Goal: Book appointment/travel/reservation

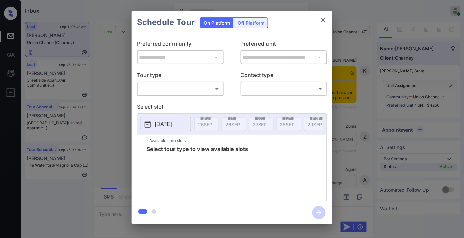
scroll to position [3624, 0]
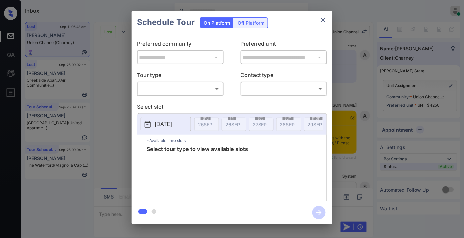
click at [203, 88] on body "Inbox Samantha Soliven Online Set yourself offline Set yourself on break Profil…" at bounding box center [232, 119] width 464 height 238
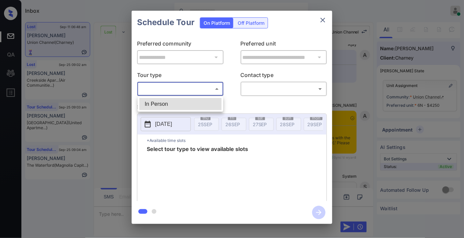
click at [192, 101] on li "In Person" at bounding box center [180, 104] width 82 height 12
type input "********"
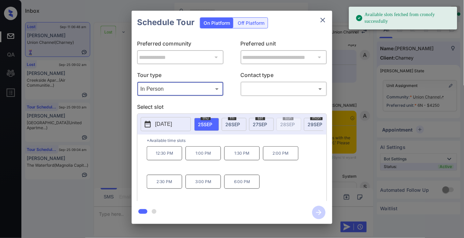
click at [325, 18] on icon "close" at bounding box center [323, 20] width 5 height 5
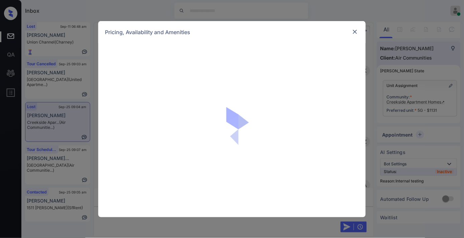
scroll to position [4947, 0]
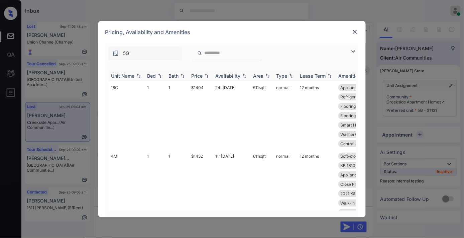
click at [205, 75] on img at bounding box center [206, 75] width 7 height 5
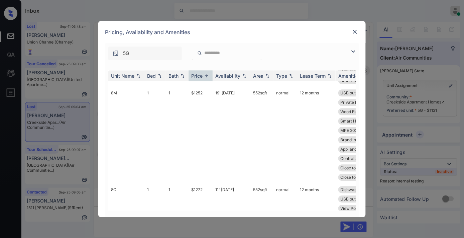
scroll to position [0, 0]
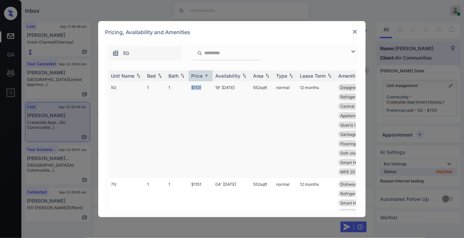
drag, startPoint x: 202, startPoint y: 88, endPoint x: 187, endPoint y: 88, distance: 15.7
click at [187, 88] on tr "5G 1 1 $1131 19' Sep 25 552 sqft normal 12 months Designer Cabine... Close to P…" at bounding box center [283, 129] width 350 height 97
copy tr "$1131"
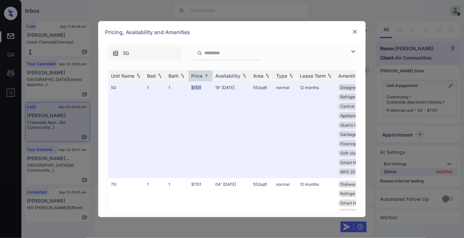
click at [355, 30] on img at bounding box center [355, 31] width 7 height 7
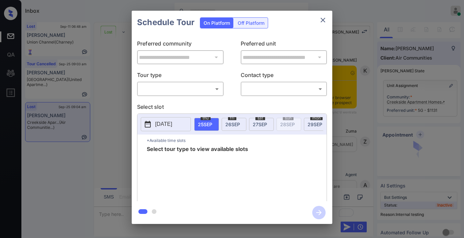
click at [185, 87] on body "Inbox Samantha Soliven Online Set yourself offline Set yourself on break Profil…" at bounding box center [232, 119] width 464 height 238
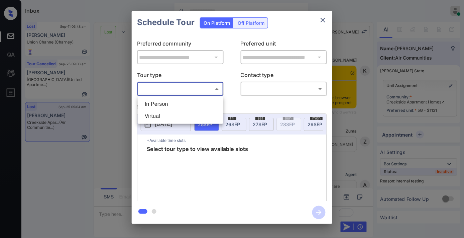
scroll to position [4947, 0]
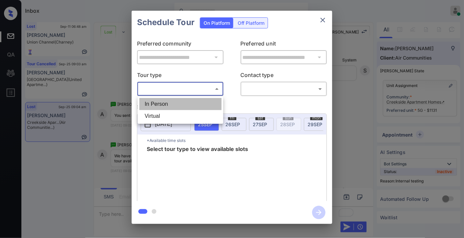
click at [185, 100] on li "In Person" at bounding box center [180, 104] width 82 height 12
type input "********"
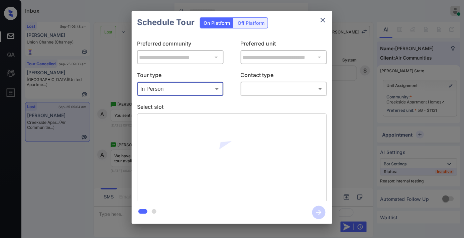
click at [255, 82] on div "​ ​" at bounding box center [284, 89] width 87 height 14
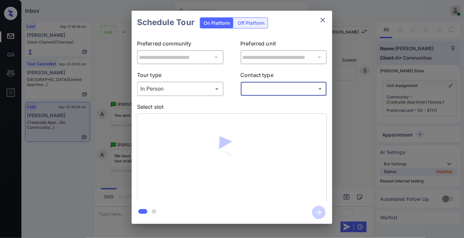
click at [259, 87] on body "Inbox Samantha Soliven Online Set yourself offline Set yourself on break Profil…" at bounding box center [232, 119] width 464 height 238
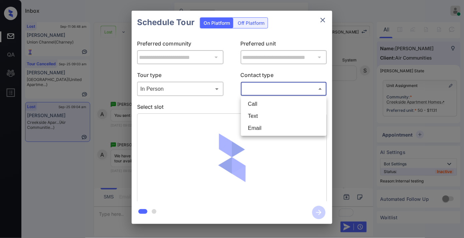
click at [266, 111] on li "Text" at bounding box center [284, 116] width 82 height 12
type input "****"
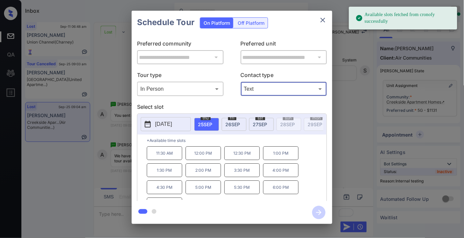
click at [165, 124] on p "[DATE]" at bounding box center [163, 124] width 17 height 8
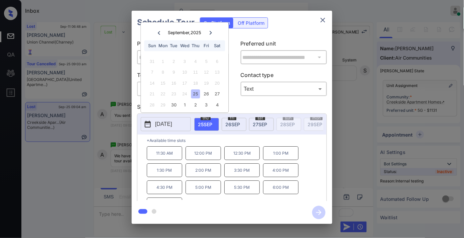
scroll to position [11, 0]
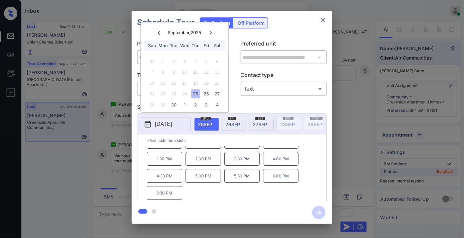
click at [158, 200] on p "6:30 PM" at bounding box center [164, 193] width 35 height 14
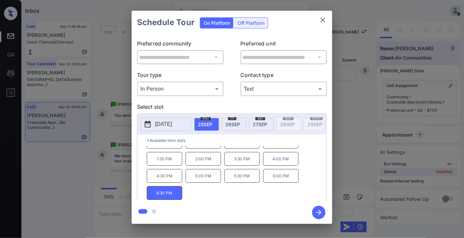
click at [323, 209] on icon "button" at bounding box center [318, 212] width 13 height 13
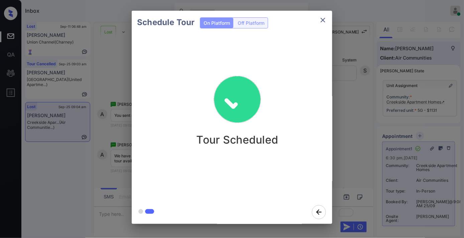
click at [325, 17] on icon "close" at bounding box center [323, 20] width 8 height 8
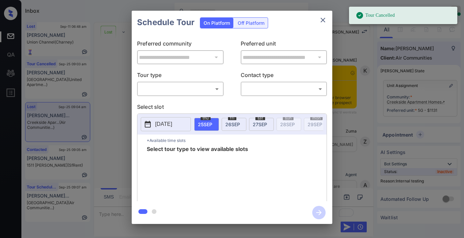
click at [181, 91] on body "Tour Cancelled Inbox Samantha Soliven Online Set yourself offline Set yourself …" at bounding box center [232, 119] width 464 height 238
type input "********"
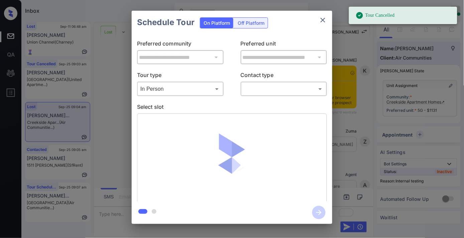
scroll to position [4464, 0]
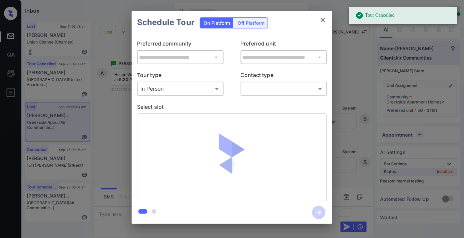
click at [267, 92] on body "Tour Cancelled Inbox Samantha Soliven Online Set yourself offline Set yourself …" at bounding box center [232, 119] width 464 height 238
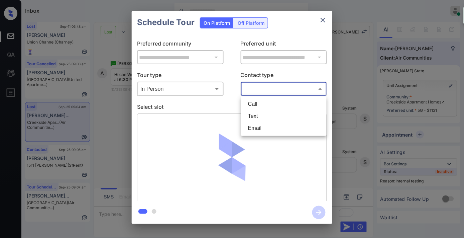
click at [269, 113] on li "Text" at bounding box center [284, 116] width 82 height 12
type input "****"
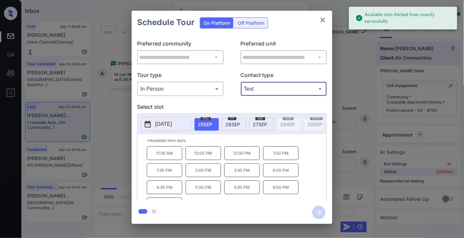
scroll to position [11, 0]
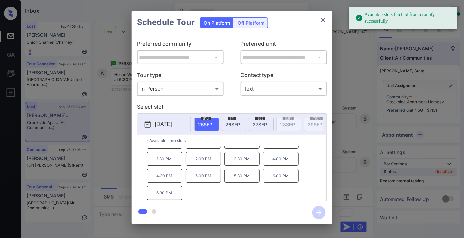
click at [176, 199] on p "6:30 PM" at bounding box center [164, 193] width 35 height 14
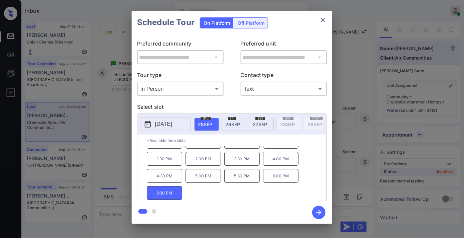
click at [319, 212] on icon "button" at bounding box center [318, 212] width 5 height 5
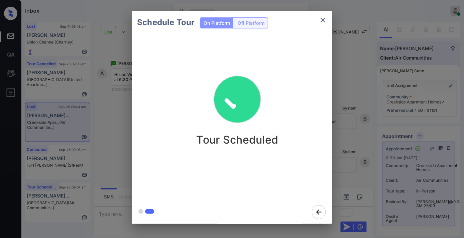
click at [321, 20] on icon "close" at bounding box center [323, 20] width 8 height 8
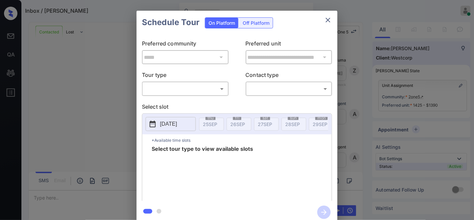
scroll to position [961, 0]
click at [167, 84] on body "Inbox / [PERSON_NAME] [PERSON_NAME] Online Set yourself offline Set yourself on…" at bounding box center [237, 110] width 474 height 220
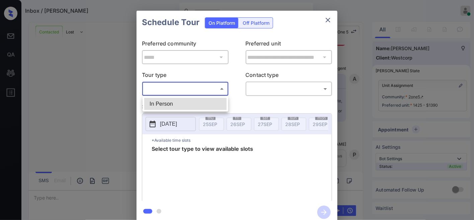
click at [168, 98] on li "In Person" at bounding box center [185, 104] width 82 height 12
type input "********"
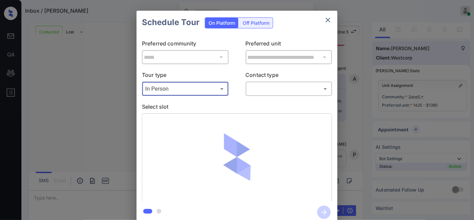
click at [258, 84] on body "Inbox / [PERSON_NAME] [PERSON_NAME] Online Set yourself offline Set yourself on…" at bounding box center [237, 110] width 474 height 220
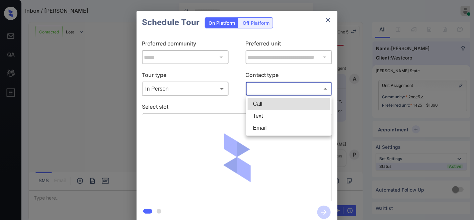
click at [263, 112] on li "Text" at bounding box center [289, 116] width 82 height 12
type input "****"
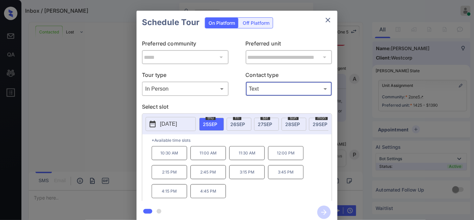
click at [328, 21] on icon "close" at bounding box center [328, 20] width 8 height 8
